Goal: Task Accomplishment & Management: Manage account settings

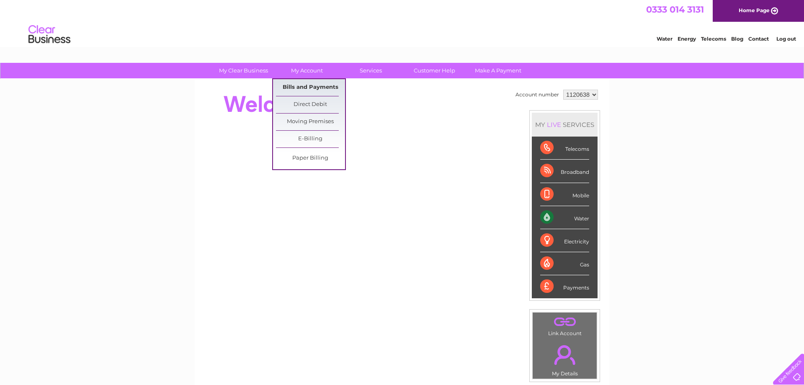
click at [313, 86] on link "Bills and Payments" at bounding box center [310, 87] width 69 height 17
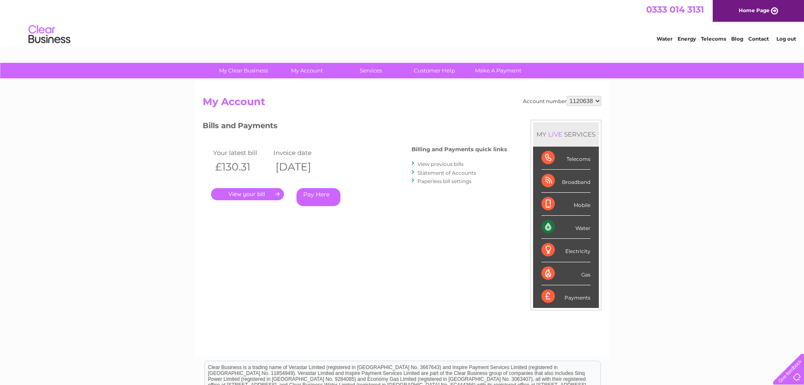
click at [456, 166] on link "View previous bills" at bounding box center [440, 164] width 46 height 6
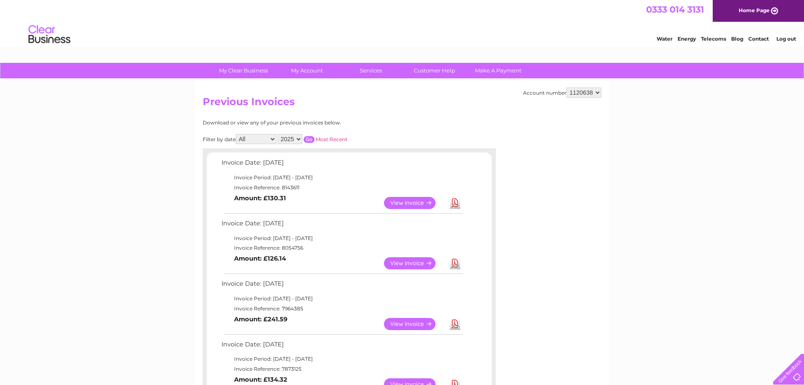
click at [452, 203] on link "Download" at bounding box center [455, 203] width 10 height 12
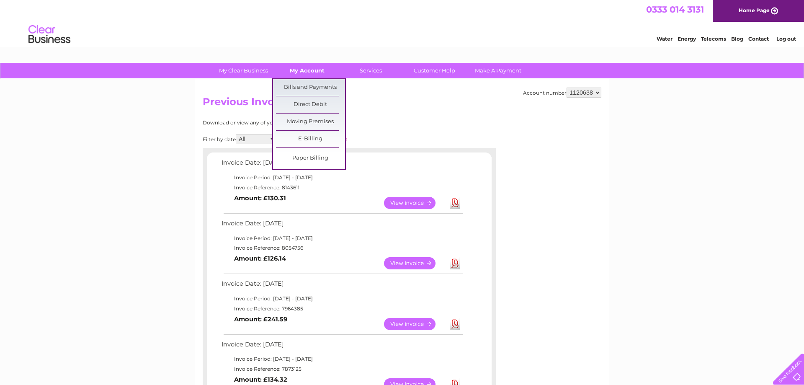
click at [306, 68] on link "My Account" at bounding box center [306, 70] width 69 height 15
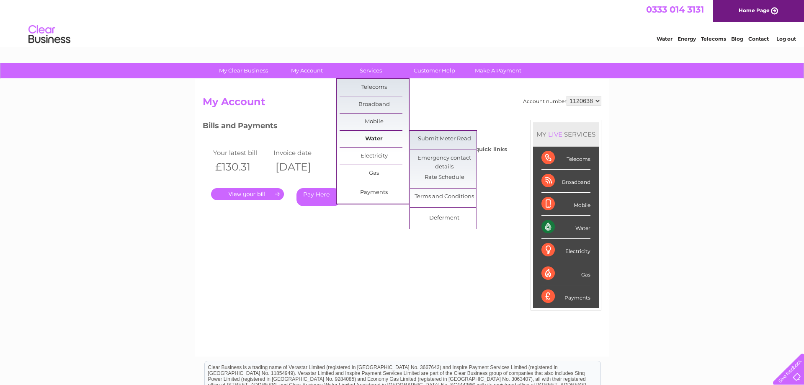
click at [375, 141] on link "Water" at bounding box center [373, 139] width 69 height 17
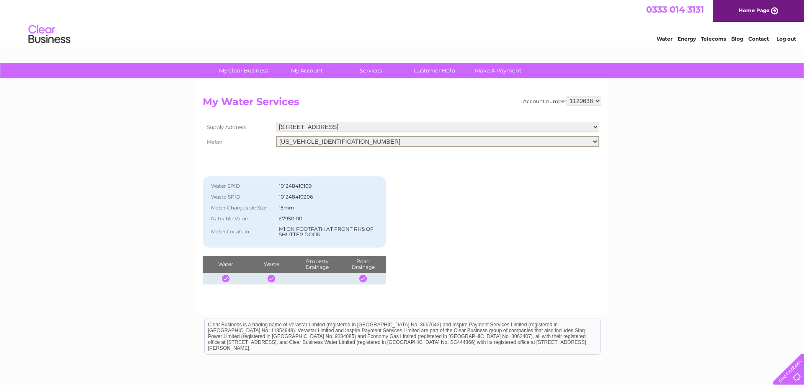
click at [293, 143] on select "06ELSTER18M528803" at bounding box center [437, 141] width 323 height 11
click at [566, 96] on select "1120638" at bounding box center [583, 101] width 35 height 10
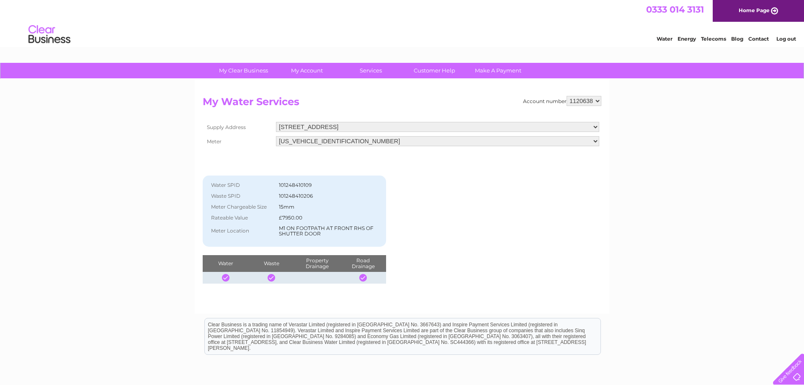
click at [586, 102] on select "1120638" at bounding box center [583, 101] width 35 height 10
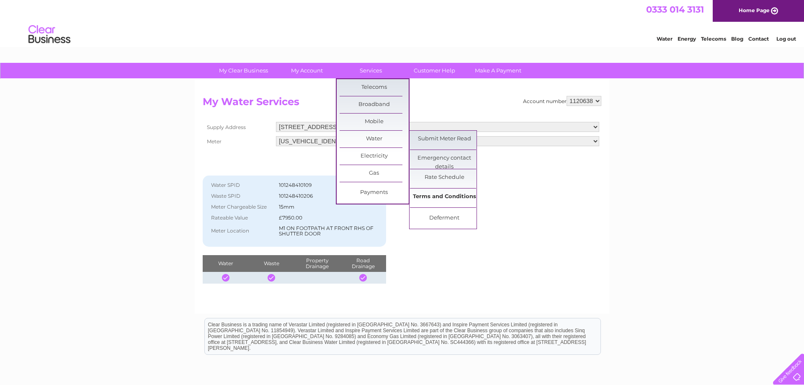
click at [456, 199] on link "Terms and Conditions" at bounding box center [444, 196] width 69 height 17
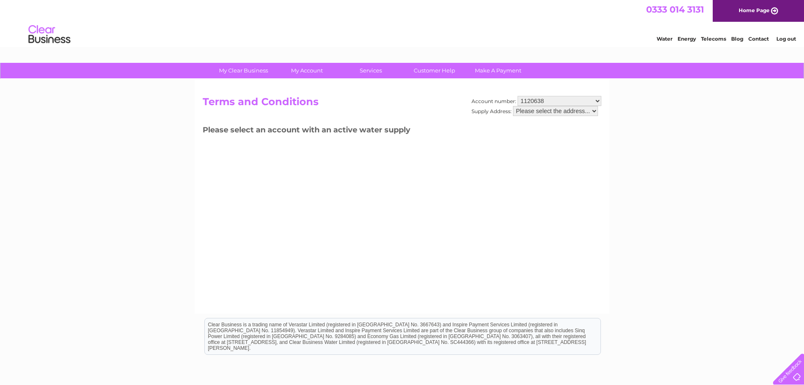
click at [513, 106] on select "Please select the address..." at bounding box center [555, 111] width 85 height 10
click option "Please select the address..." at bounding box center [0, 0] width 0 height 0
click at [517, 96] on select "1120638" at bounding box center [559, 101] width 84 height 10
click option "1120638" at bounding box center [0, 0] width 0 height 0
click at [513, 106] on select "Please select the address..." at bounding box center [555, 111] width 85 height 10
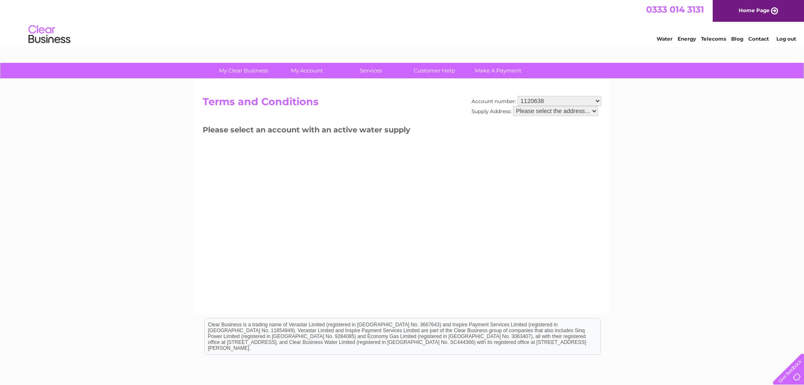
click at [550, 110] on select "Please select the address..." at bounding box center [555, 111] width 85 height 10
click at [513, 106] on select "Please select the address..." at bounding box center [555, 111] width 85 height 10
click at [550, 110] on select "Please select the address..." at bounding box center [555, 111] width 85 height 10
drag, startPoint x: 547, startPoint y: 116, endPoint x: 432, endPoint y: 197, distance: 141.0
click at [547, 120] on div "Account number: 1120638 Supply Address: Please select the address..." at bounding box center [536, 110] width 130 height 28
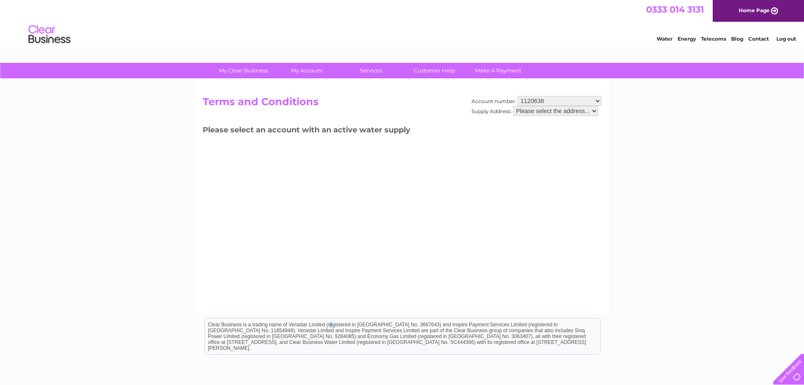
drag, startPoint x: 295, startPoint y: 325, endPoint x: 303, endPoint y: 314, distance: 13.2
click at [299, 323] on div "Clear Business is a trading name of Verastar Limited (registered in [GEOGRAPHIC…" at bounding box center [403, 336] width 396 height 36
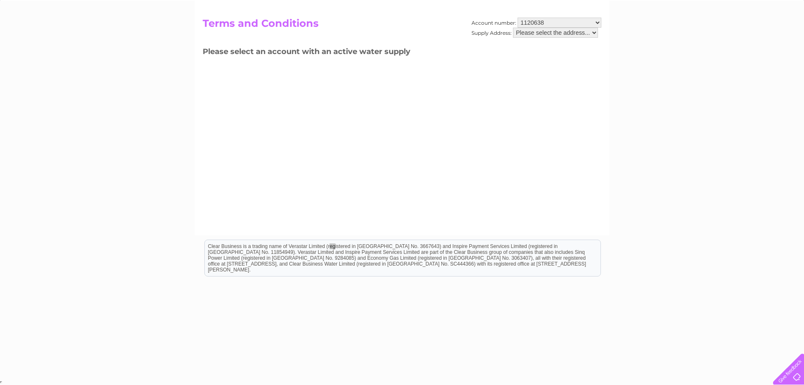
drag, startPoint x: 358, startPoint y: 188, endPoint x: 352, endPoint y: 180, distance: 9.8
click at [358, 188] on div "Account number: 1120638 Supply Address: Please select the address... Terms and …" at bounding box center [402, 118] width 414 height 234
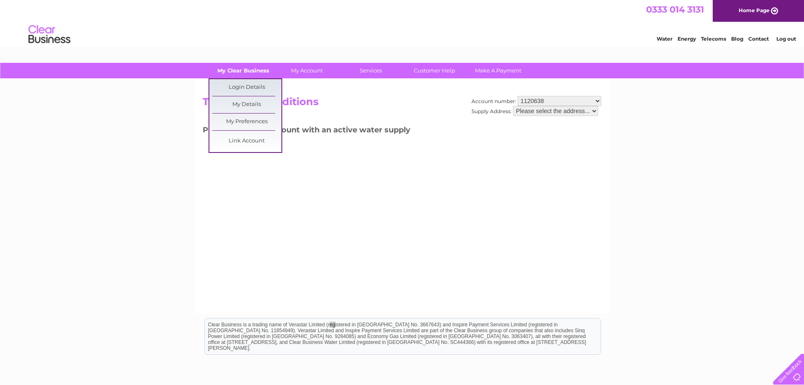
click at [233, 71] on link "My Clear Business" at bounding box center [243, 70] width 69 height 15
